Goal: Find specific page/section: Find specific page/section

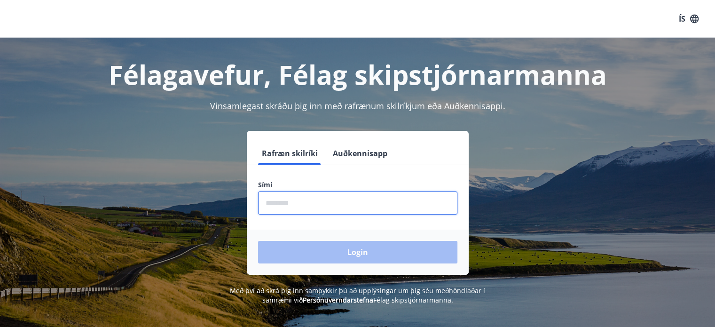
click at [289, 201] on input "phone" at bounding box center [357, 202] width 199 height 23
type input "********"
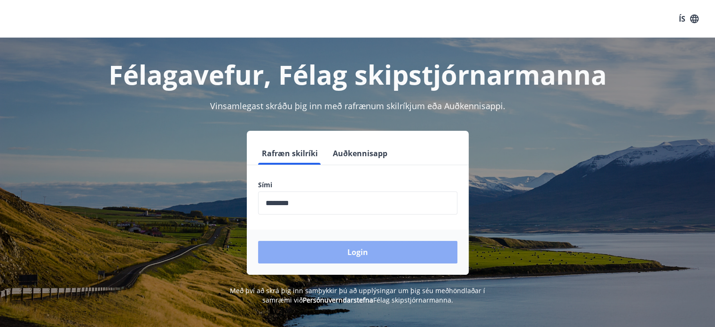
click at [357, 252] on button "Login" at bounding box center [357, 252] width 199 height 23
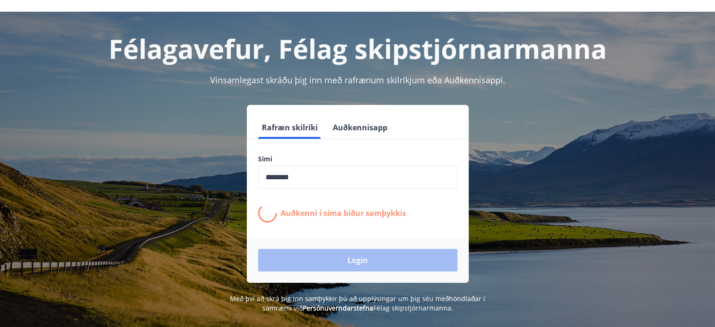
scroll to position [47, 0]
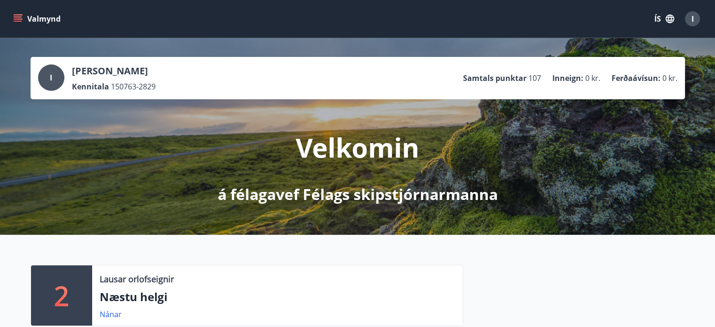
click at [40, 17] on button "Valmynd" at bounding box center [37, 18] width 53 height 17
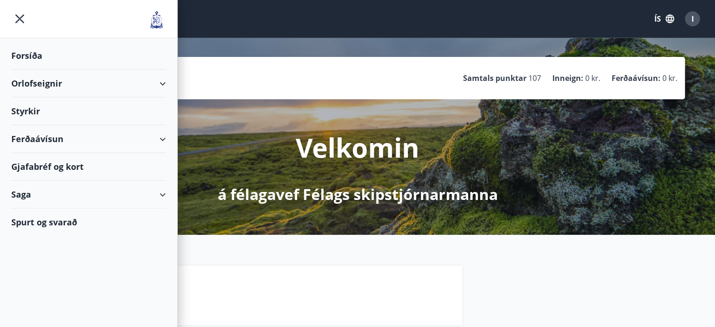
click at [25, 54] on div "Forsíða" at bounding box center [88, 56] width 155 height 28
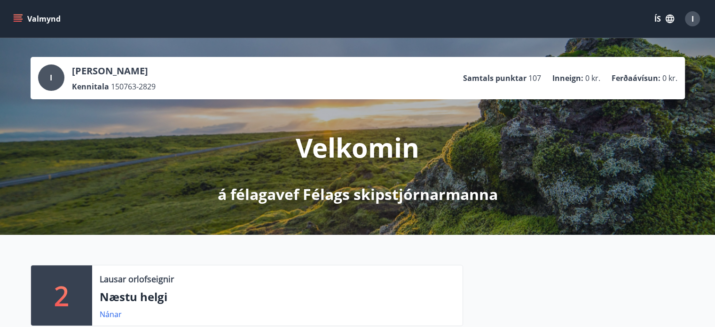
click at [40, 16] on button "Valmynd" at bounding box center [37, 18] width 53 height 17
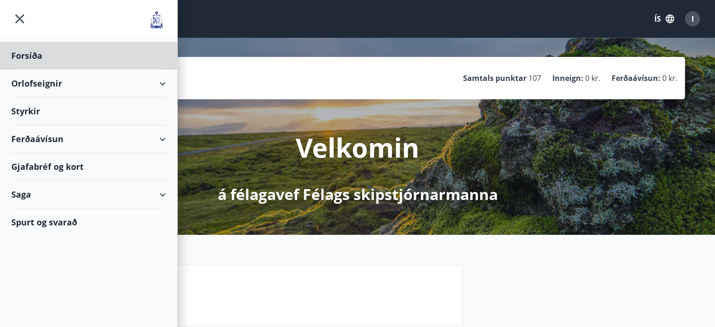
click at [29, 109] on div "Styrkir" at bounding box center [88, 111] width 155 height 28
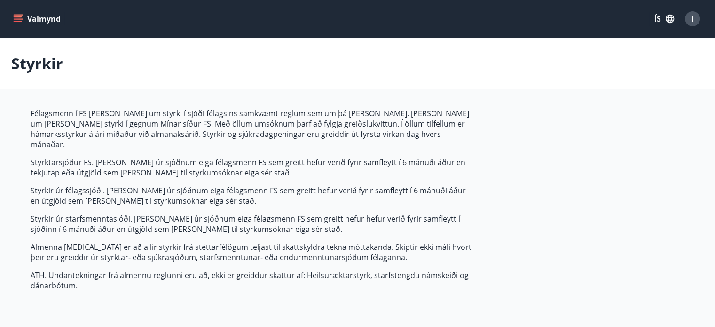
type input "***"
click at [21, 18] on icon "menu" at bounding box center [17, 18] width 9 height 9
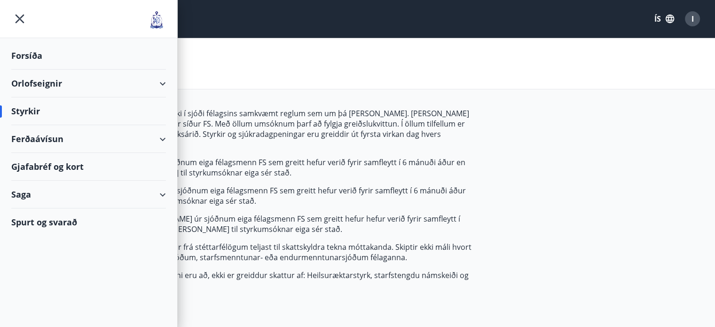
click at [158, 19] on img at bounding box center [156, 19] width 19 height 19
